Goal: Use online tool/utility: Utilize a website feature to perform a specific function

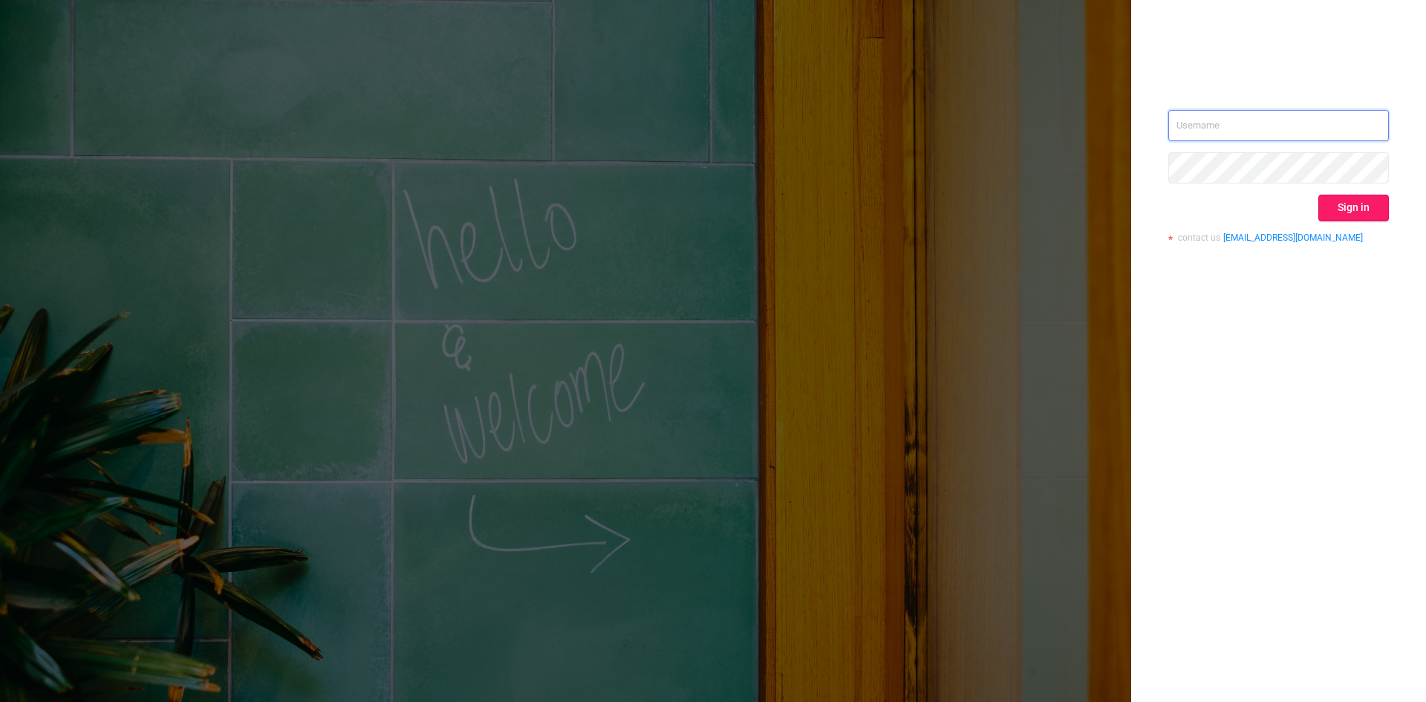
type input "[EMAIL_ADDRESS][DOMAIN_NAME]"
click at [1359, 207] on button "Sign in" at bounding box center [1354, 208] width 71 height 27
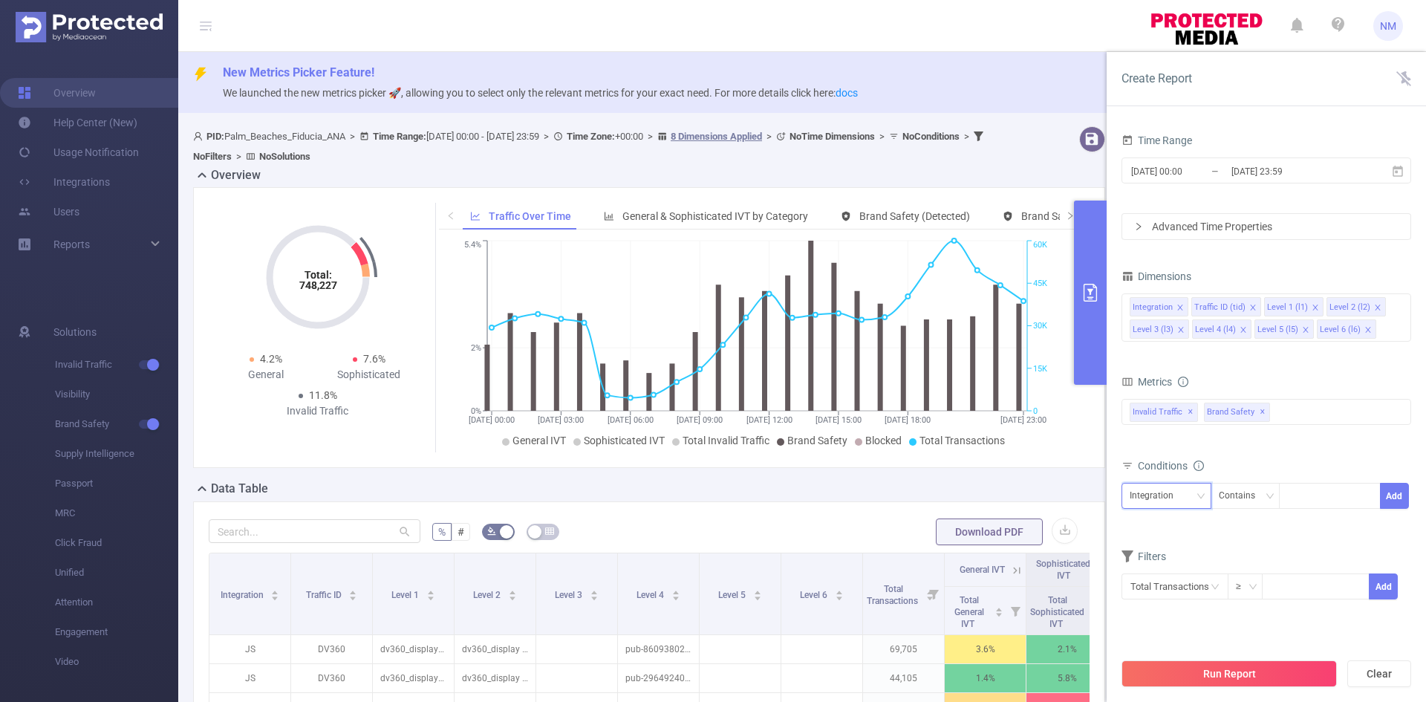
click at [1163, 505] on div "Integration" at bounding box center [1157, 496] width 54 height 25
click at [1157, 602] on li "Level 2 (l2)" at bounding box center [1167, 598] width 90 height 24
click at [1314, 493] on div at bounding box center [1330, 496] width 85 height 25
type input "dv360_display"
click at [1392, 490] on button "Add" at bounding box center [1394, 496] width 29 height 26
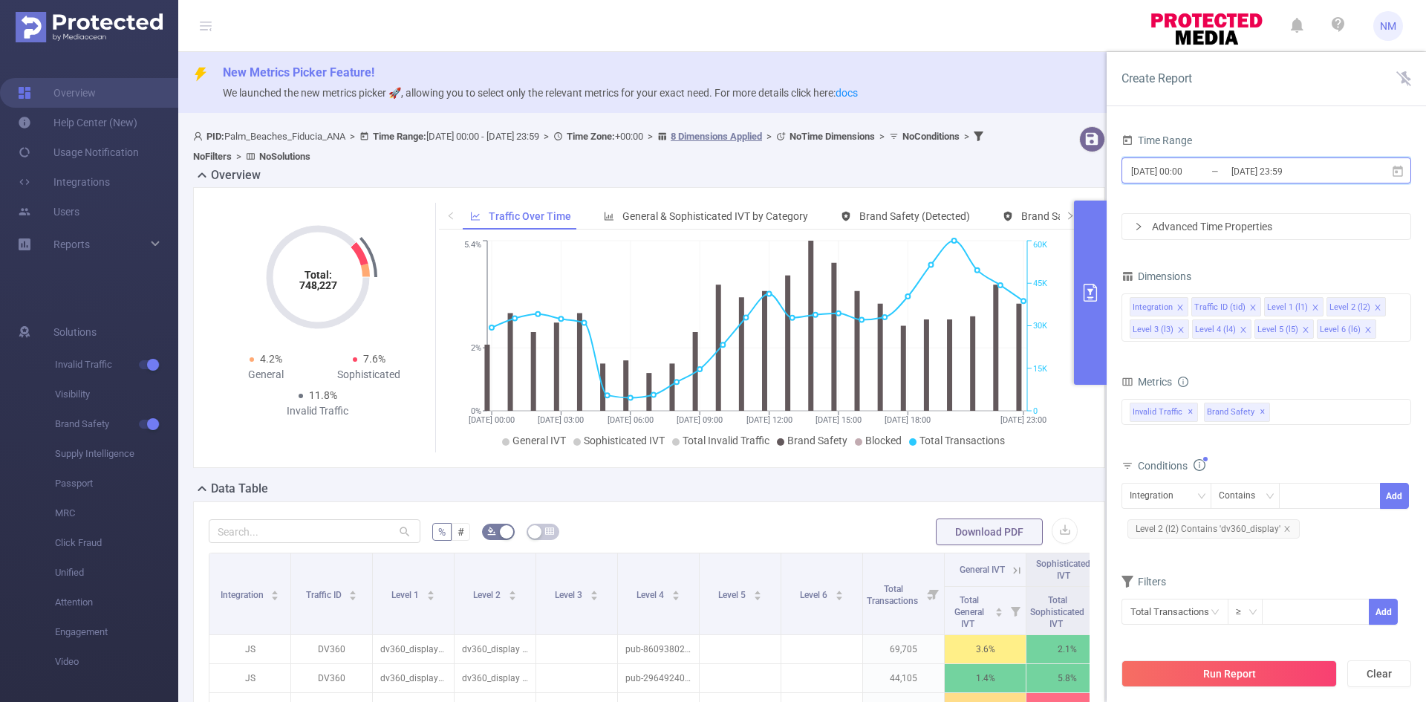
click at [1402, 173] on icon at bounding box center [1398, 171] width 13 height 13
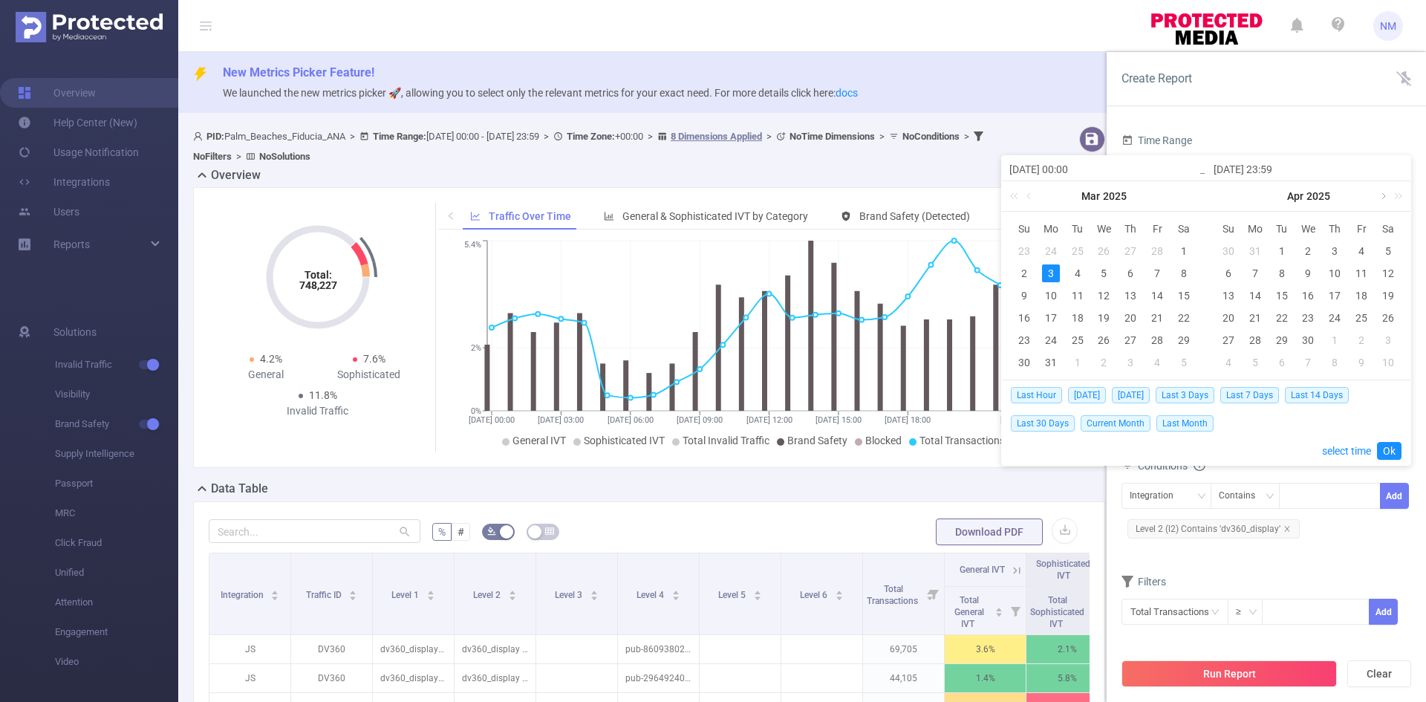
click at [1383, 194] on link at bounding box center [1382, 196] width 13 height 30
click at [1179, 198] on link at bounding box center [1178, 196] width 13 height 30
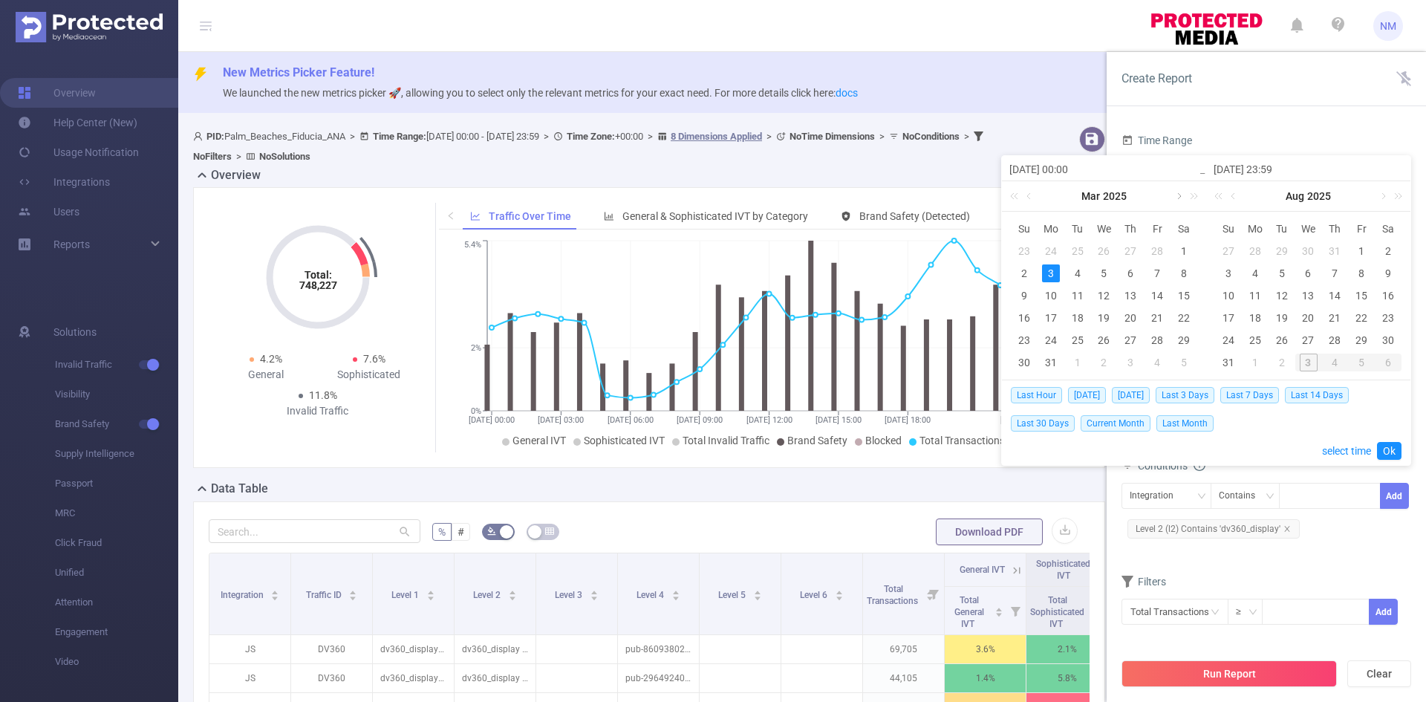
click at [1179, 198] on link at bounding box center [1178, 196] width 13 height 30
click at [1361, 247] on div "1" at bounding box center [1362, 251] width 18 height 18
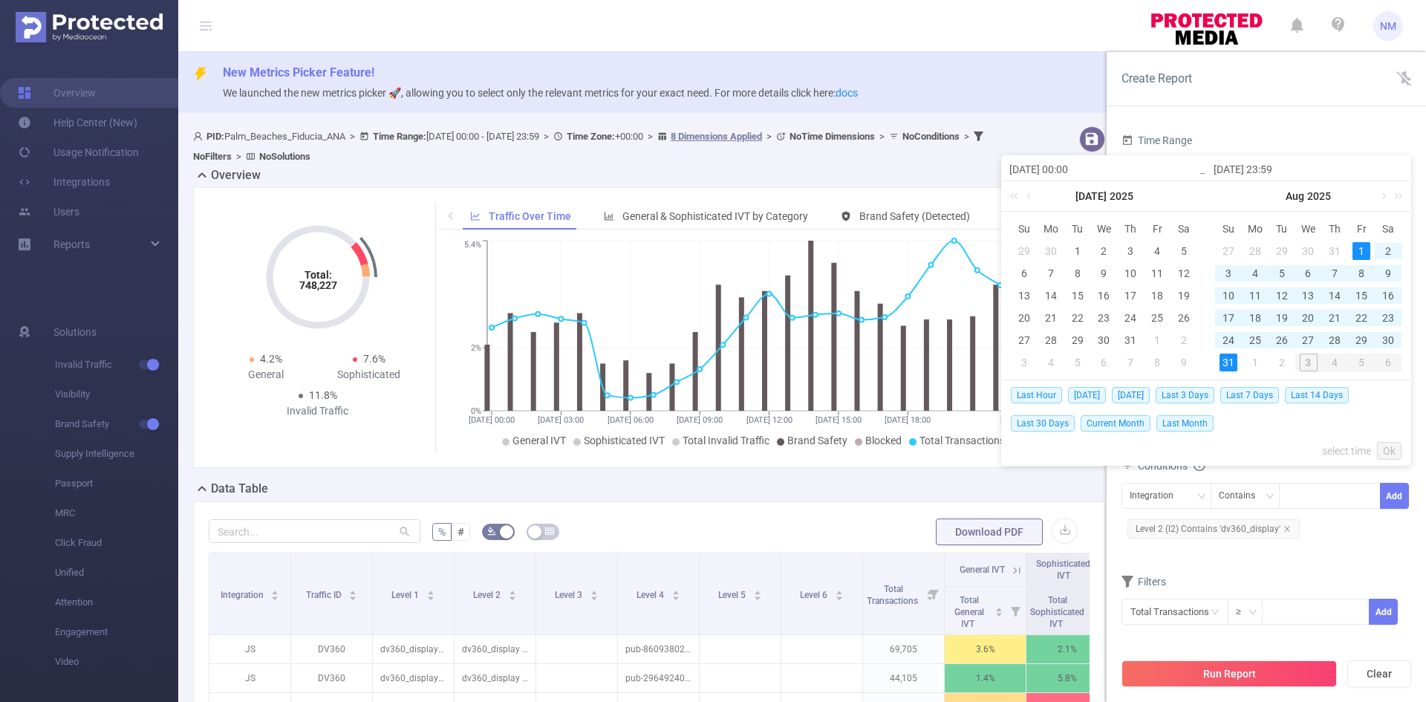
click at [1224, 360] on div "31" at bounding box center [1229, 363] width 18 height 18
type input "[DATE] 00:00"
type input "[DATE] 23:59"
type input "[DATE] 00:00"
type input "[DATE] 23:59"
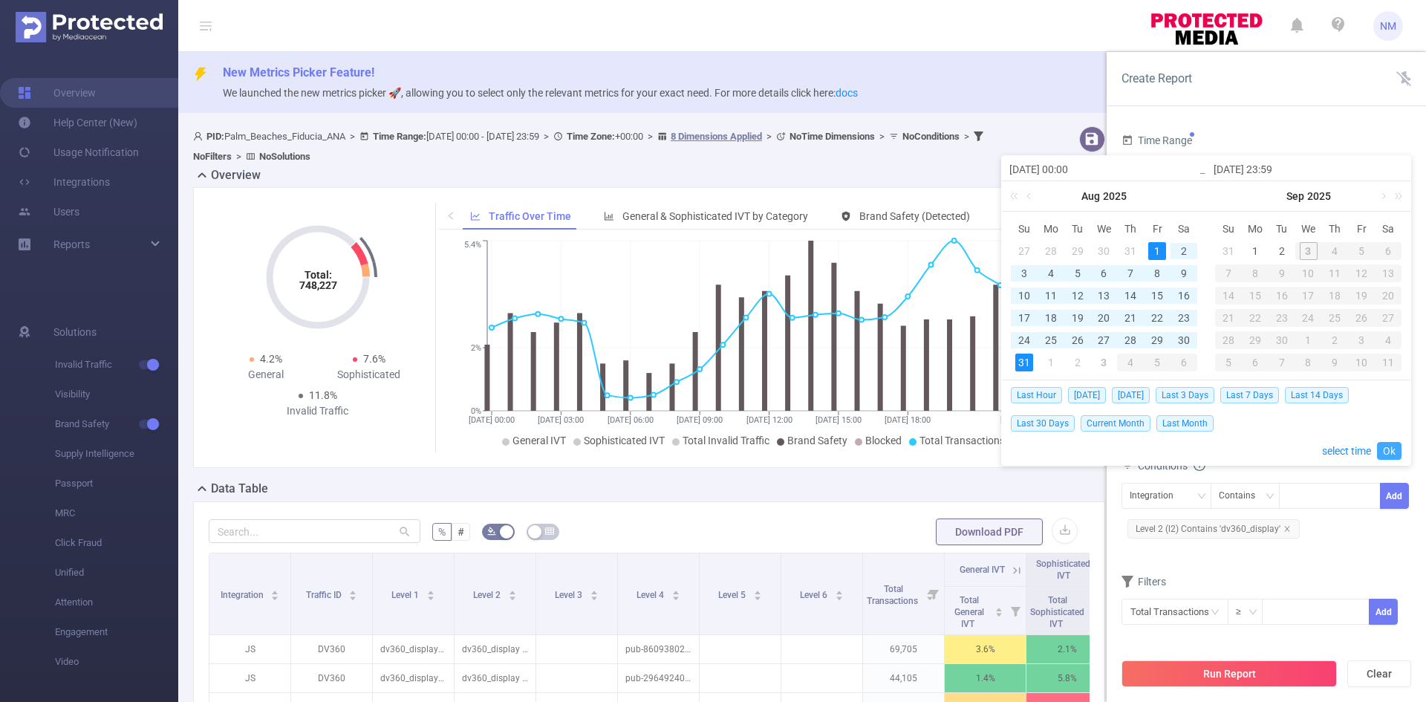
click at [1389, 444] on link "Ok" at bounding box center [1389, 451] width 25 height 18
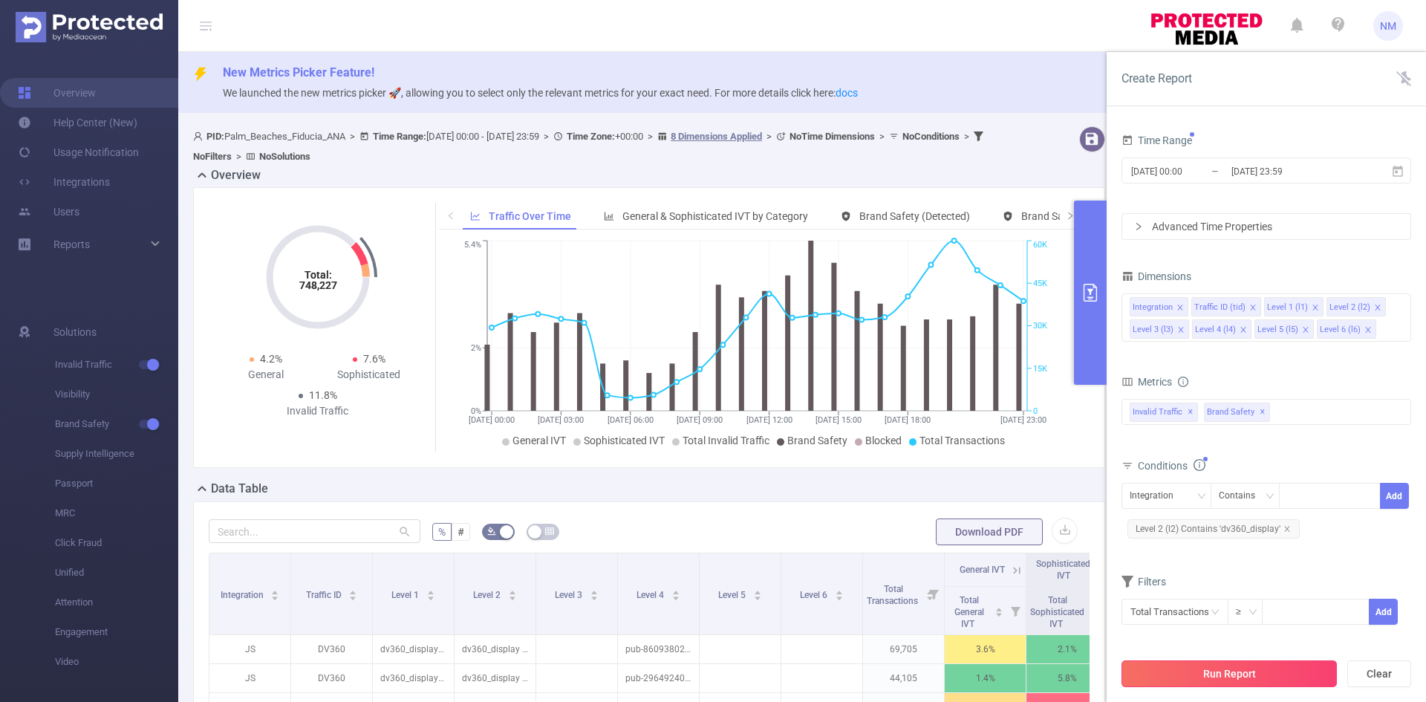
click at [1226, 672] on button "Run Report" at bounding box center [1229, 673] width 215 height 27
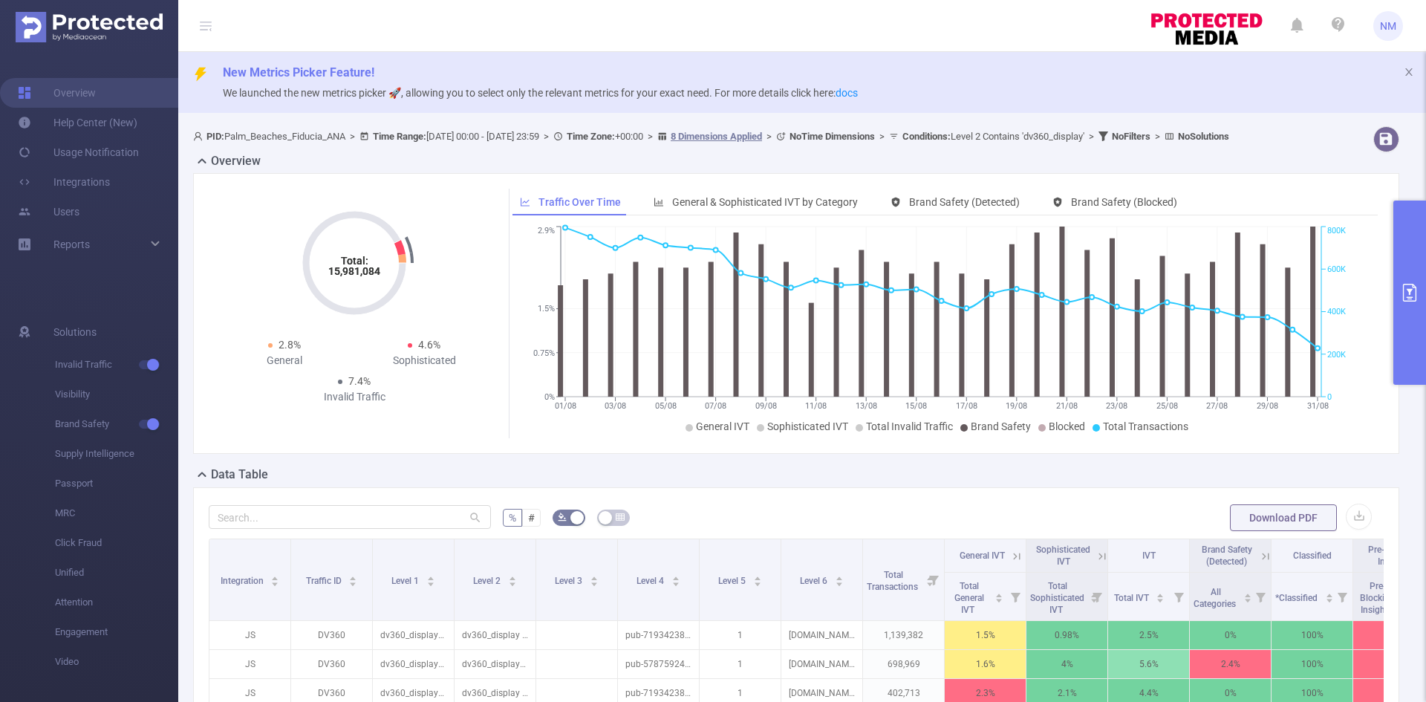
click at [220, 235] on div "Total: 15,981,084 Total: 15,981,084 2.8% General 4.6% Sophisticated 7.4% Invali…" at bounding box center [354, 299] width 279 height 221
click at [749, 22] on header "NM" at bounding box center [713, 26] width 1426 height 52
click at [718, 14] on header "NM" at bounding box center [713, 26] width 1426 height 52
